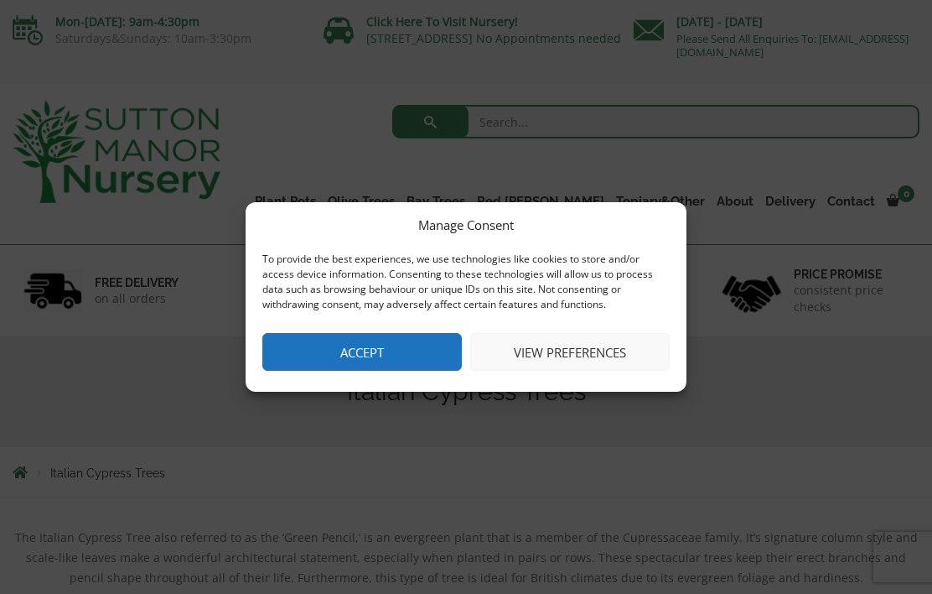
click at [353, 366] on button "Accept" at bounding box center [362, 352] width 200 height 38
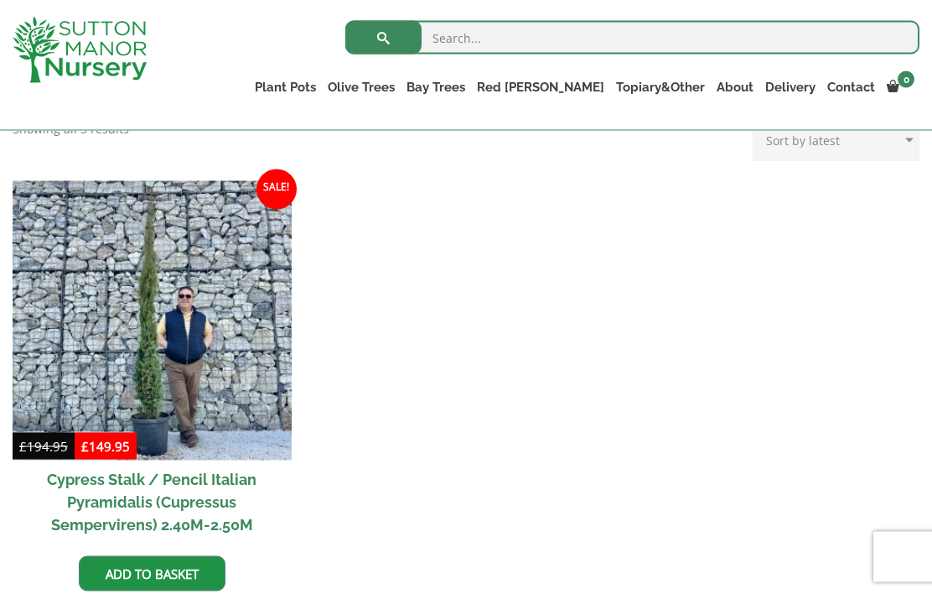
scroll to position [488, 0]
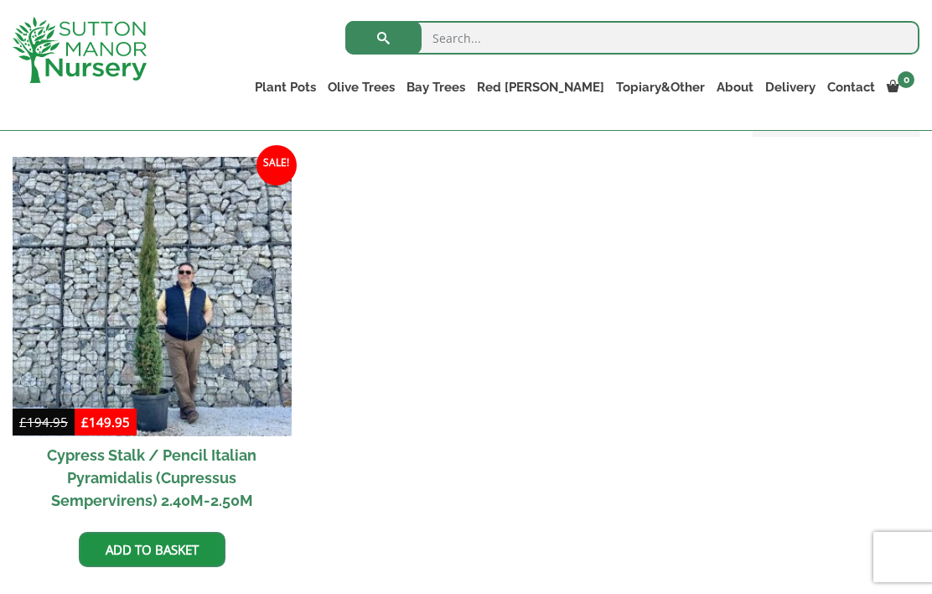
click at [0, 0] on ul "CUSTOMER PHOTOS BLOG" at bounding box center [0, 0] width 0 height 0
click at [852, 89] on link "Contact" at bounding box center [852, 86] width 60 height 23
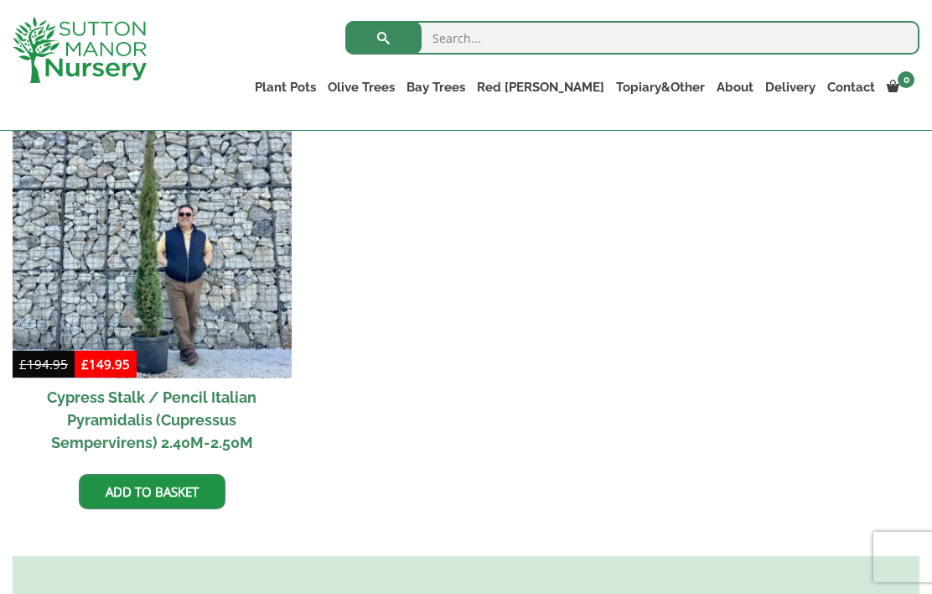
scroll to position [574, 0]
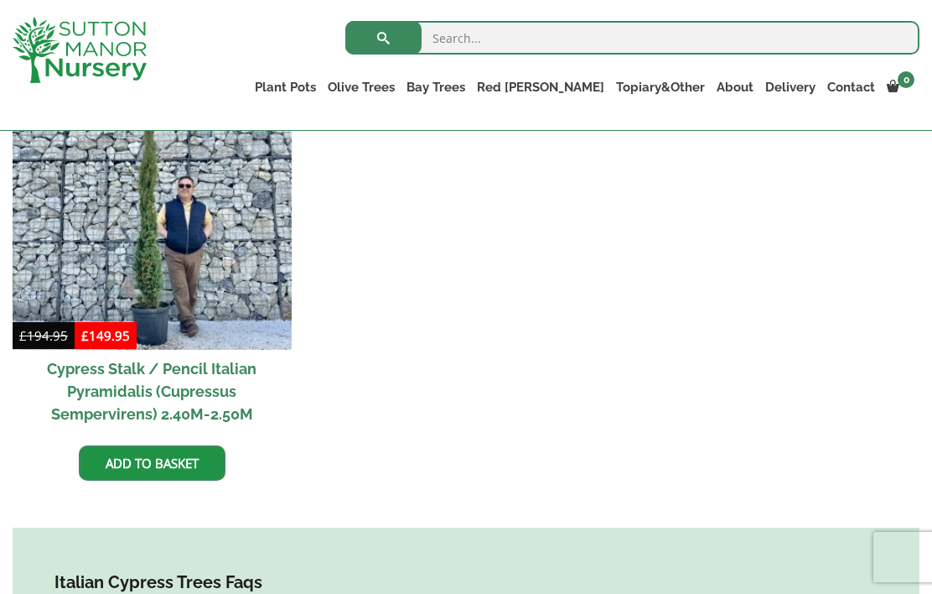
click at [92, 470] on link "Add to basket" at bounding box center [152, 462] width 147 height 35
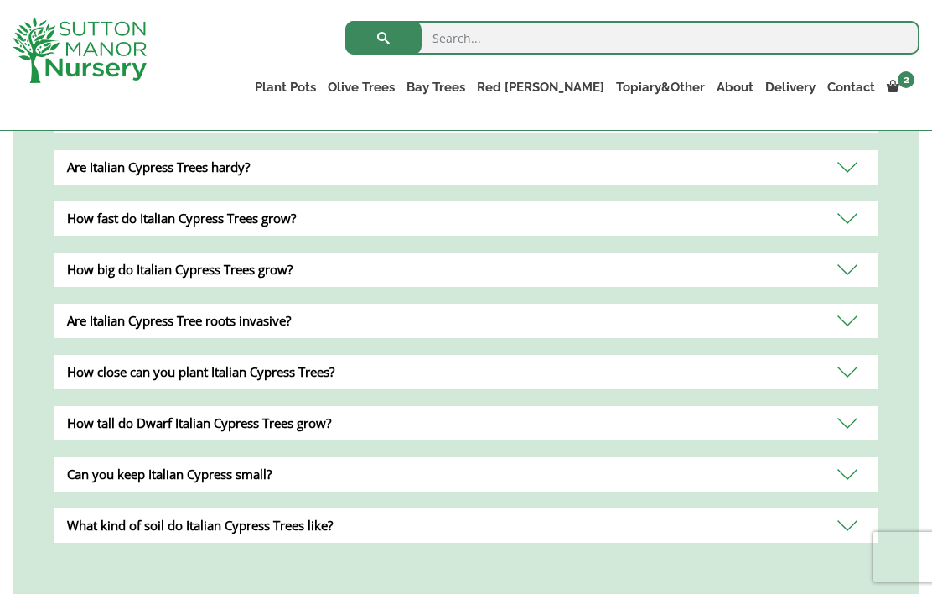
scroll to position [1149, 0]
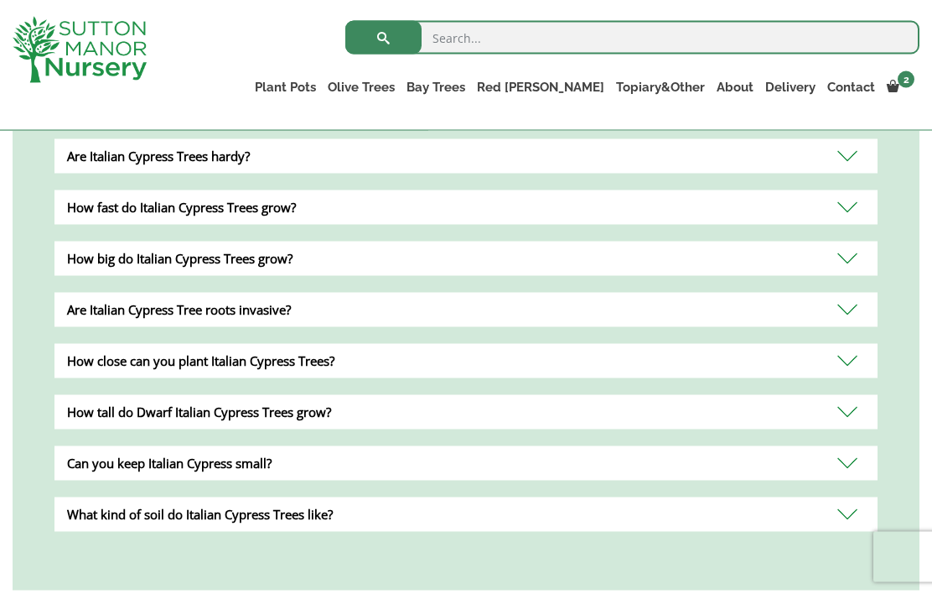
click at [86, 363] on div "How close can you plant Italian Cypress Trees?" at bounding box center [465, 361] width 823 height 34
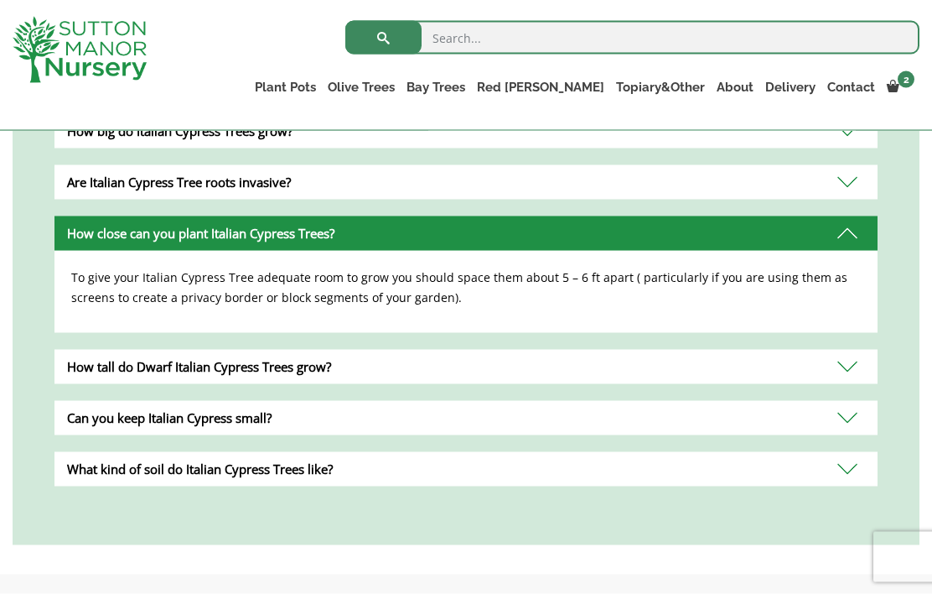
scroll to position [1278, 0]
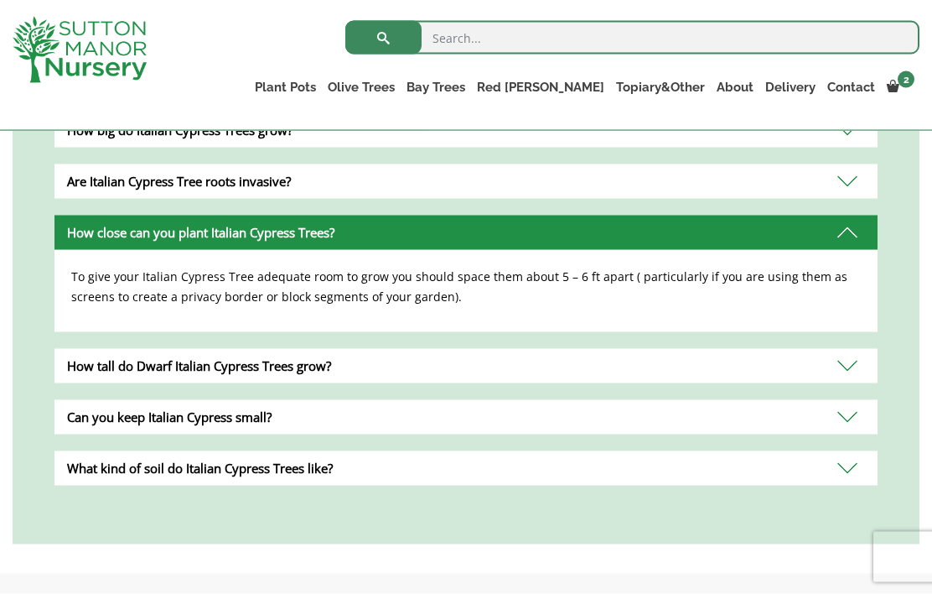
click at [89, 365] on div "How tall do Dwarf Italian Cypress Trees grow?" at bounding box center [465, 366] width 823 height 34
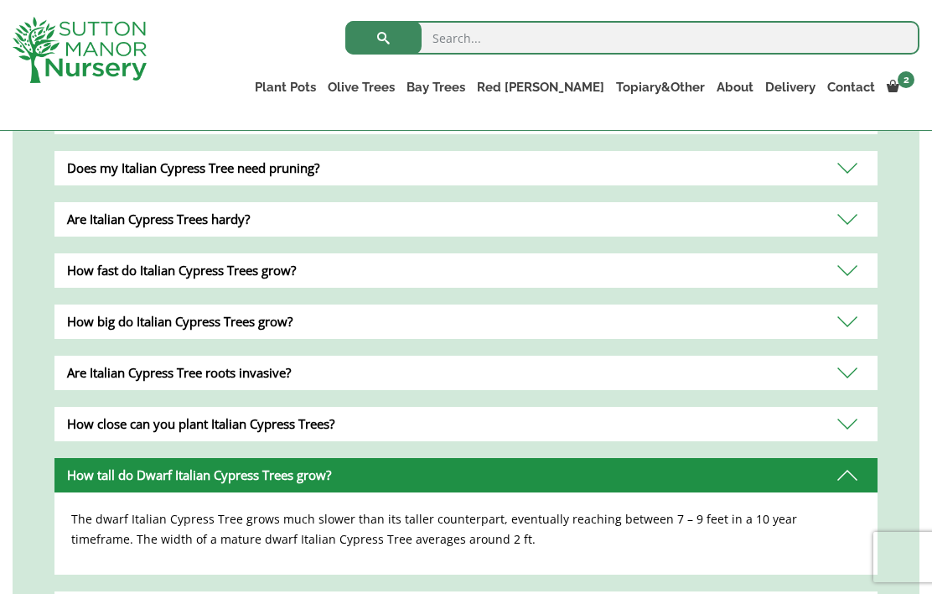
scroll to position [1086, 0]
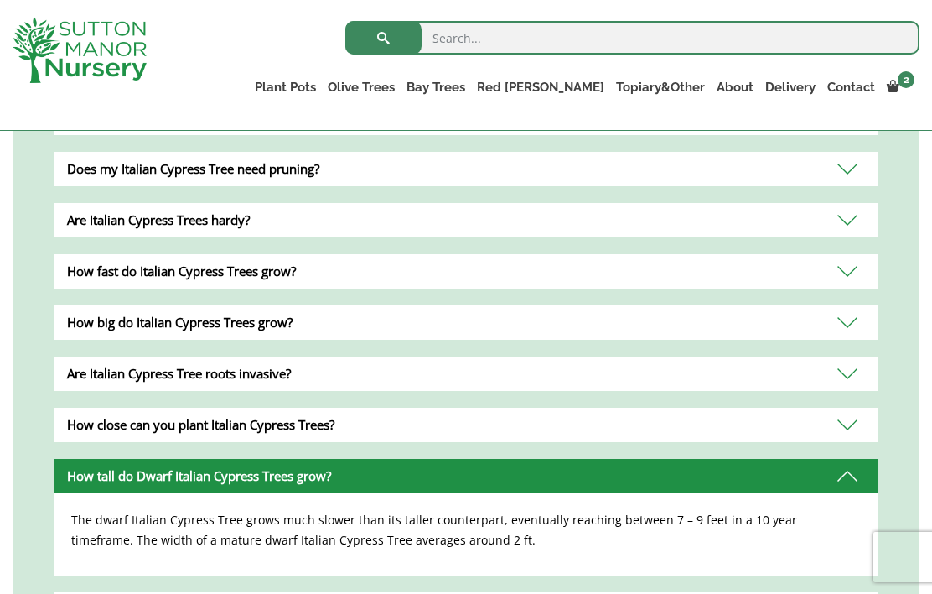
click at [69, 274] on div "How fast do Italian Cypress Trees grow?" at bounding box center [465, 271] width 823 height 34
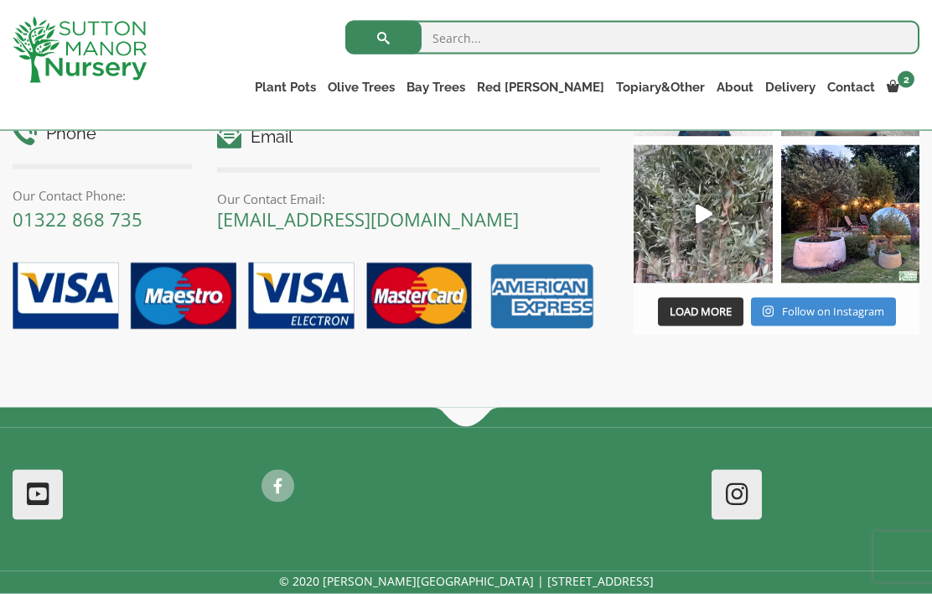
scroll to position [1944, 0]
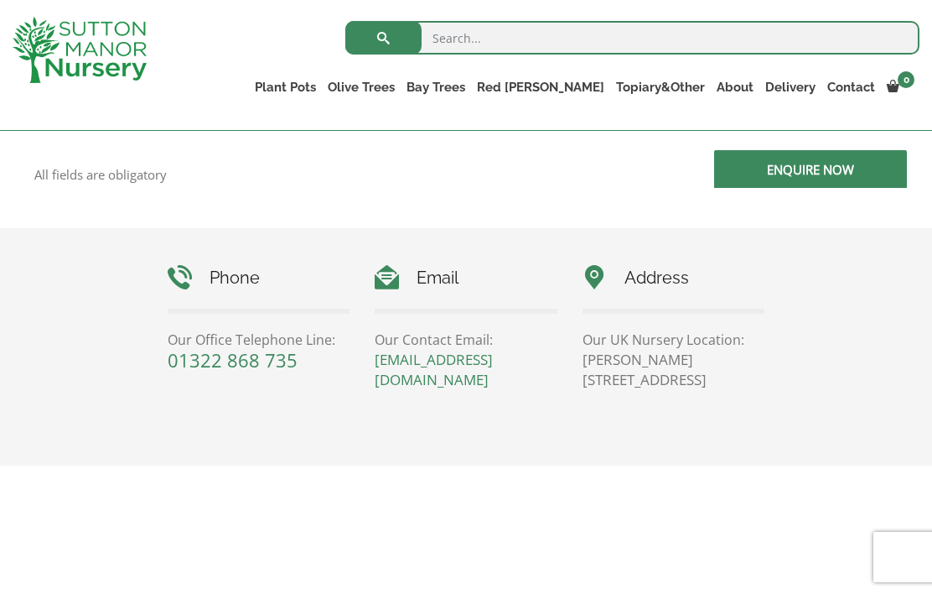
scroll to position [674, 0]
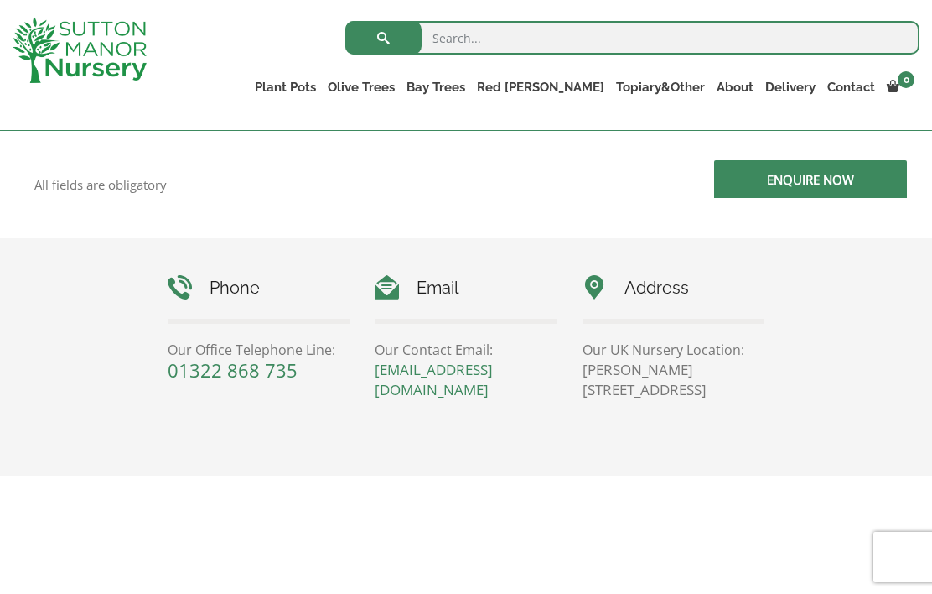
click at [802, 77] on link "Delivery" at bounding box center [791, 86] width 62 height 23
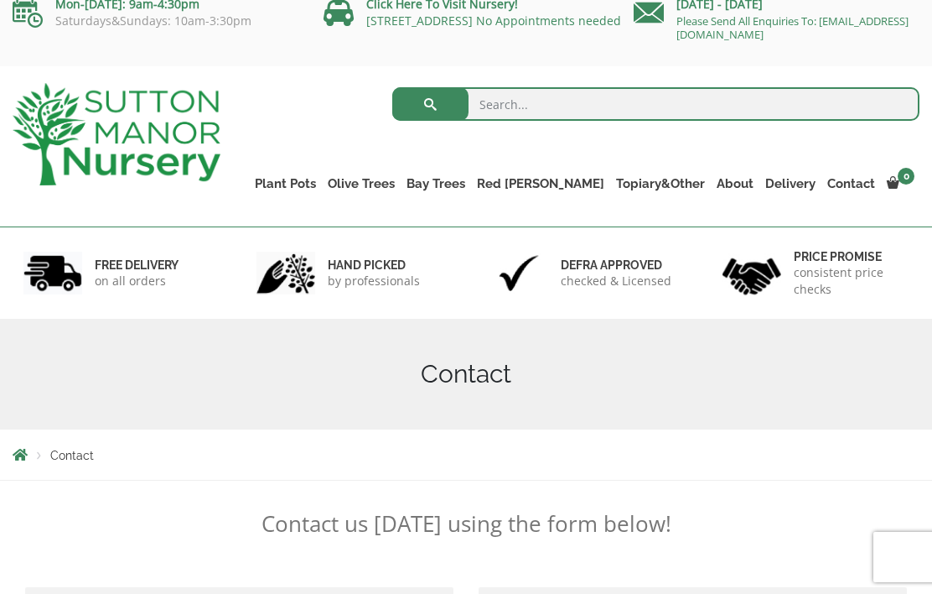
scroll to position [0, 0]
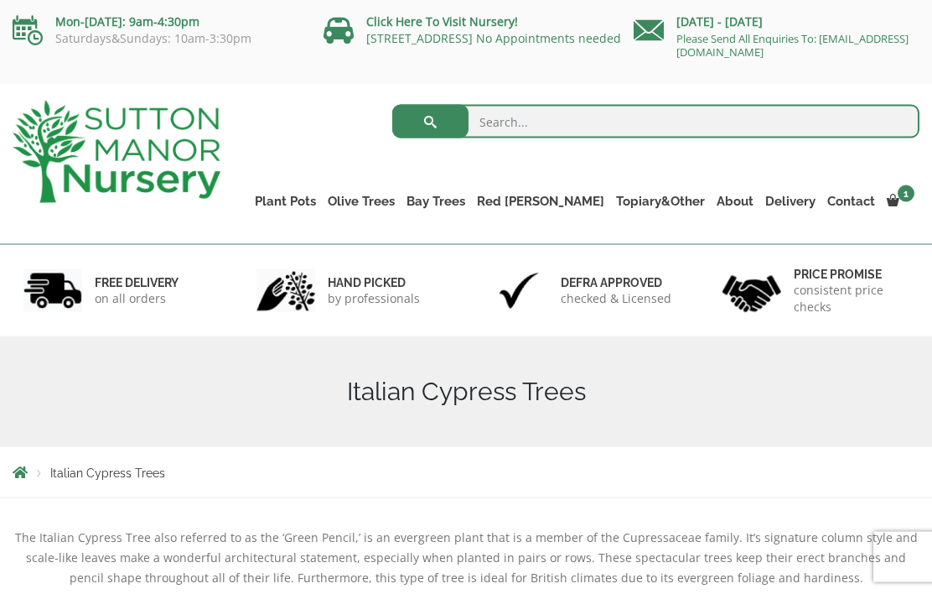
scroll to position [48, 0]
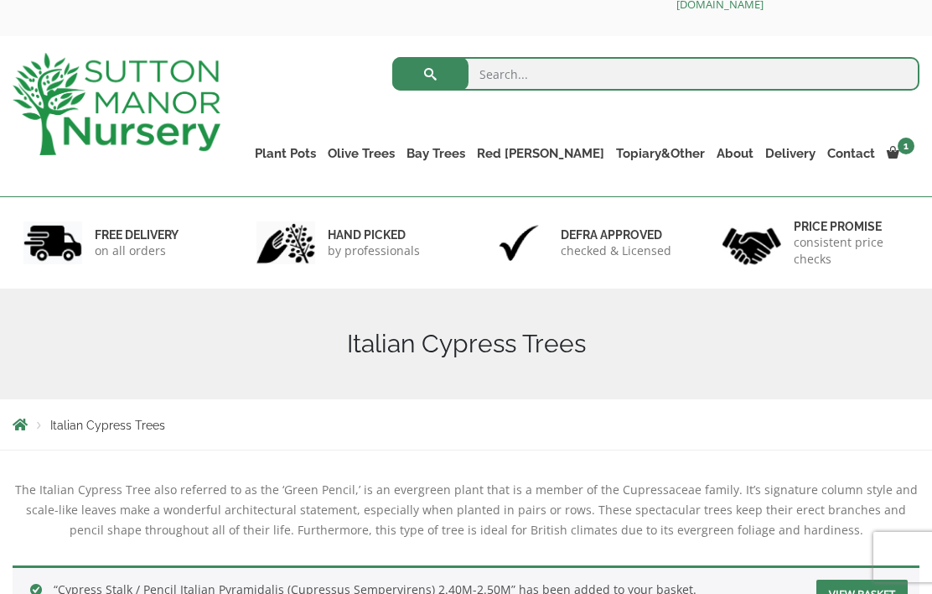
click at [898, 148] on span "1" at bounding box center [906, 145] width 17 height 17
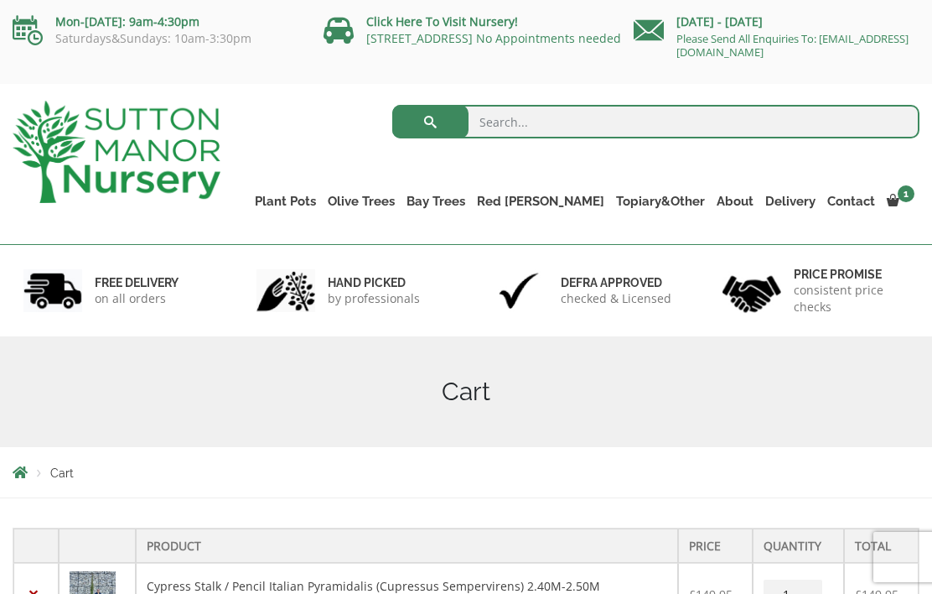
click at [0, 0] on link "View cart" at bounding box center [0, 0] width 0 height 0
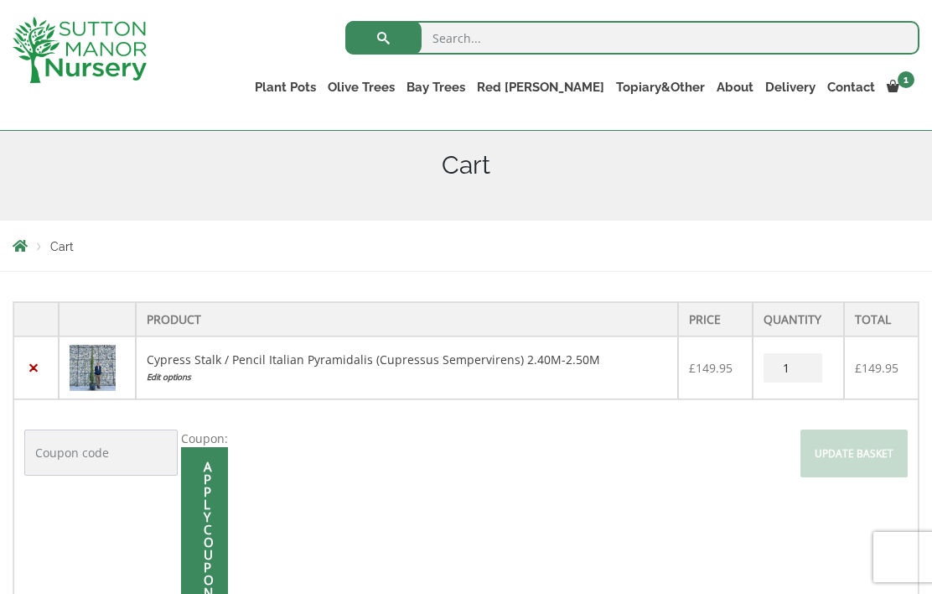
scroll to position [195, 0]
click at [807, 375] on input "1" at bounding box center [793, 368] width 59 height 29
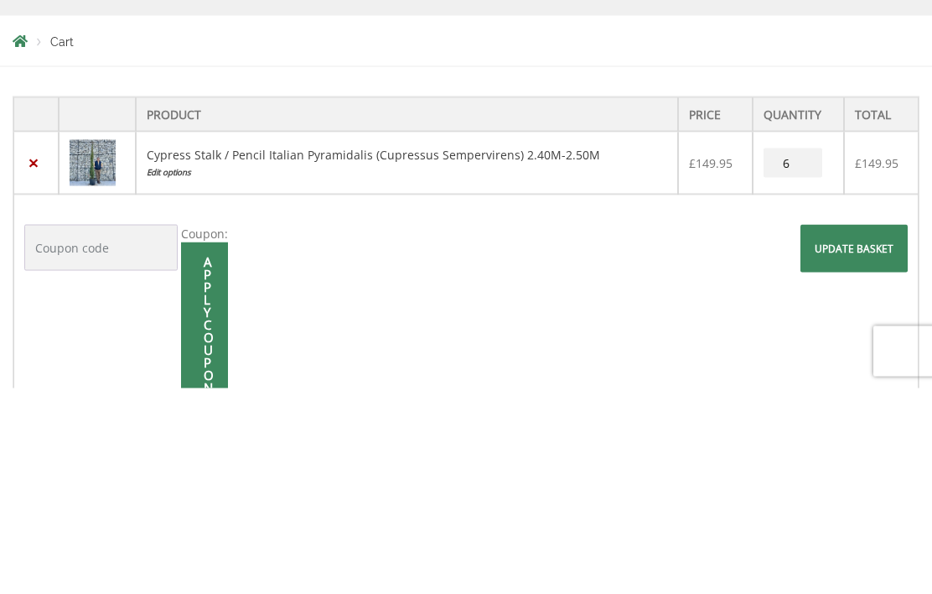
type input "6"
click at [859, 430] on input "Update basket" at bounding box center [854, 454] width 107 height 48
click at [849, 430] on input "Update basket" at bounding box center [854, 454] width 107 height 48
type input "2"
click at [862, 430] on input "Update basket" at bounding box center [854, 454] width 107 height 48
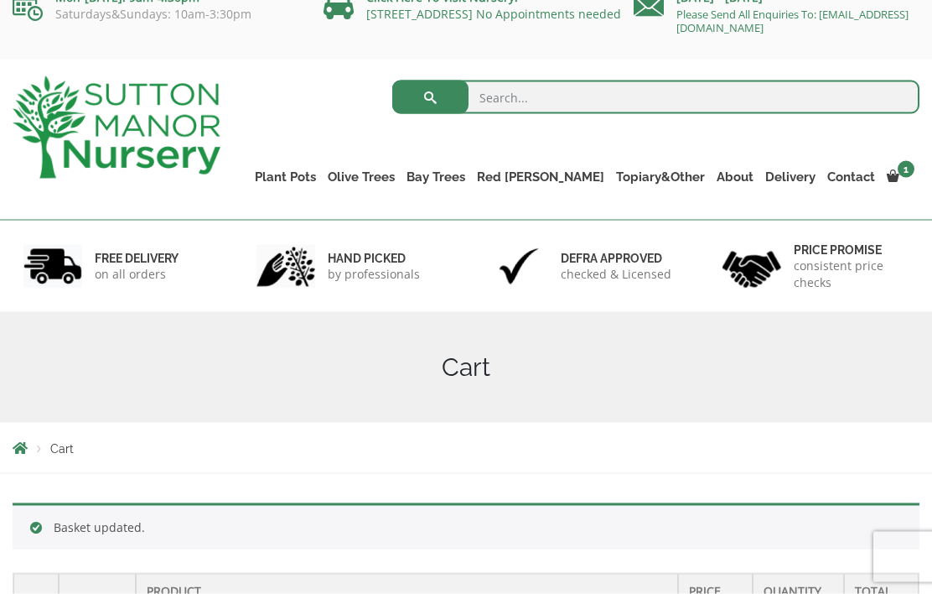
scroll to position [0, 0]
